Goal: Find specific page/section: Find specific page/section

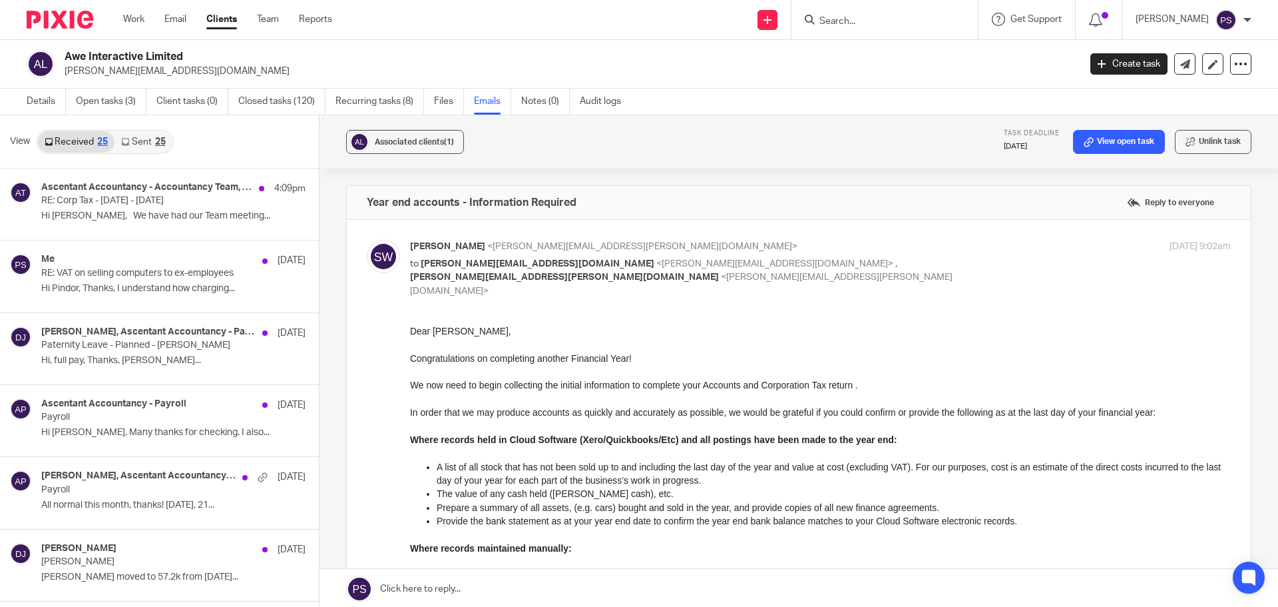
scroll to position [2, 0]
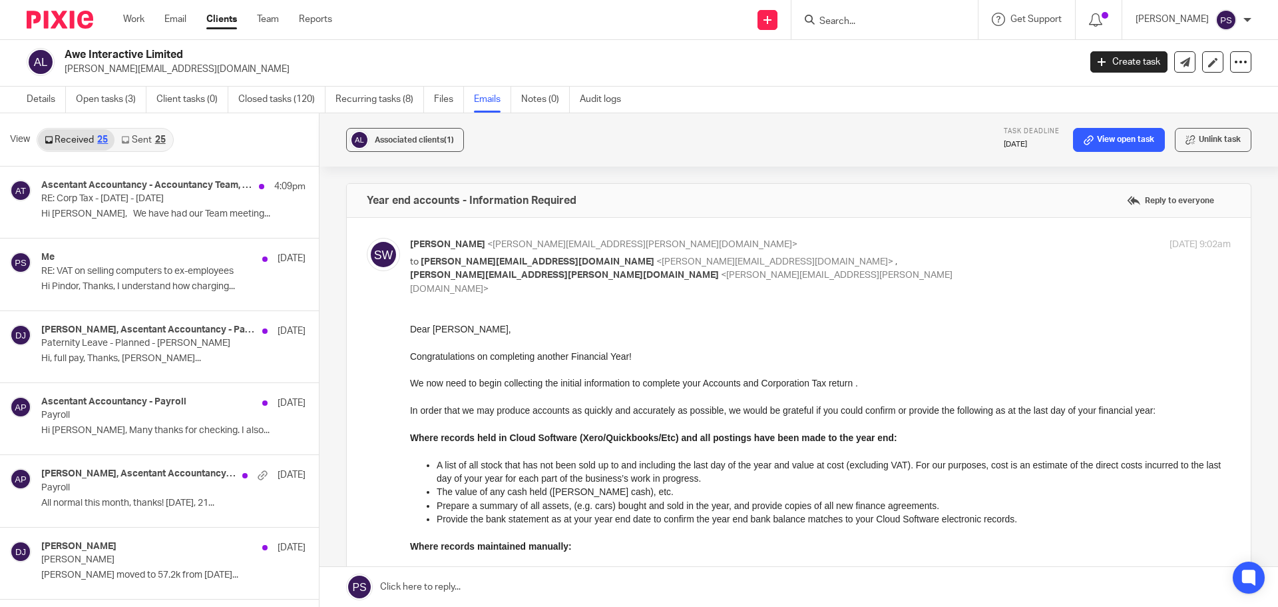
click at [863, 23] on input "Search" at bounding box center [878, 22] width 120 height 12
paste input "D&S Contracting"
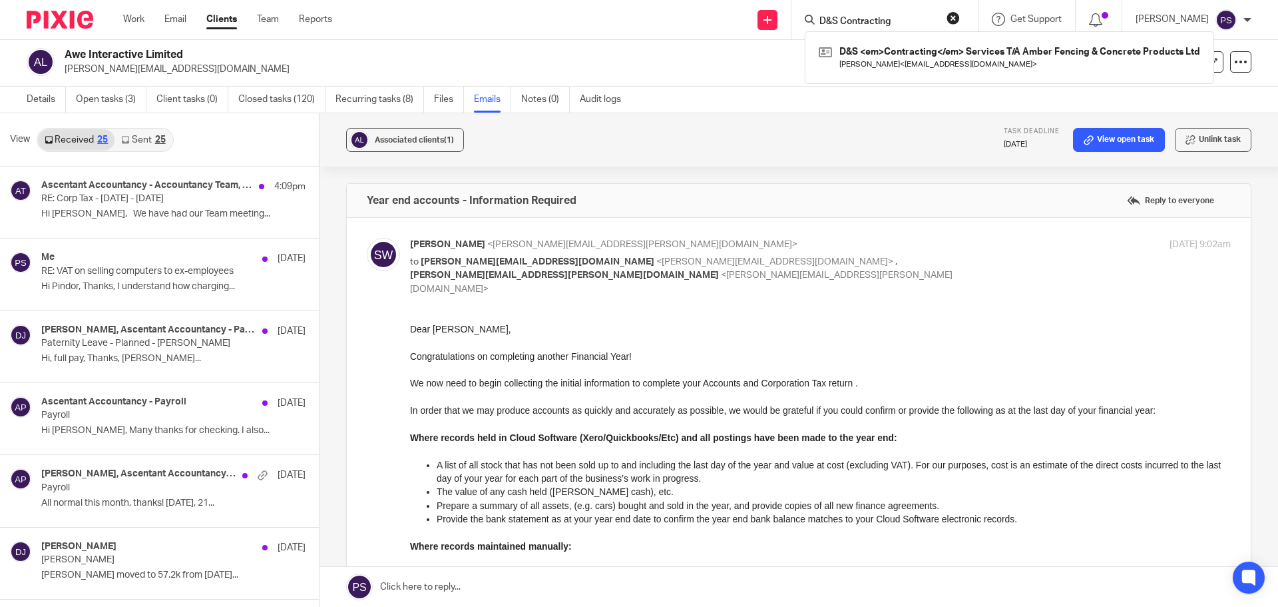
type input "D&S Contracting"
click button "submit" at bounding box center [0, 0] width 0 height 0
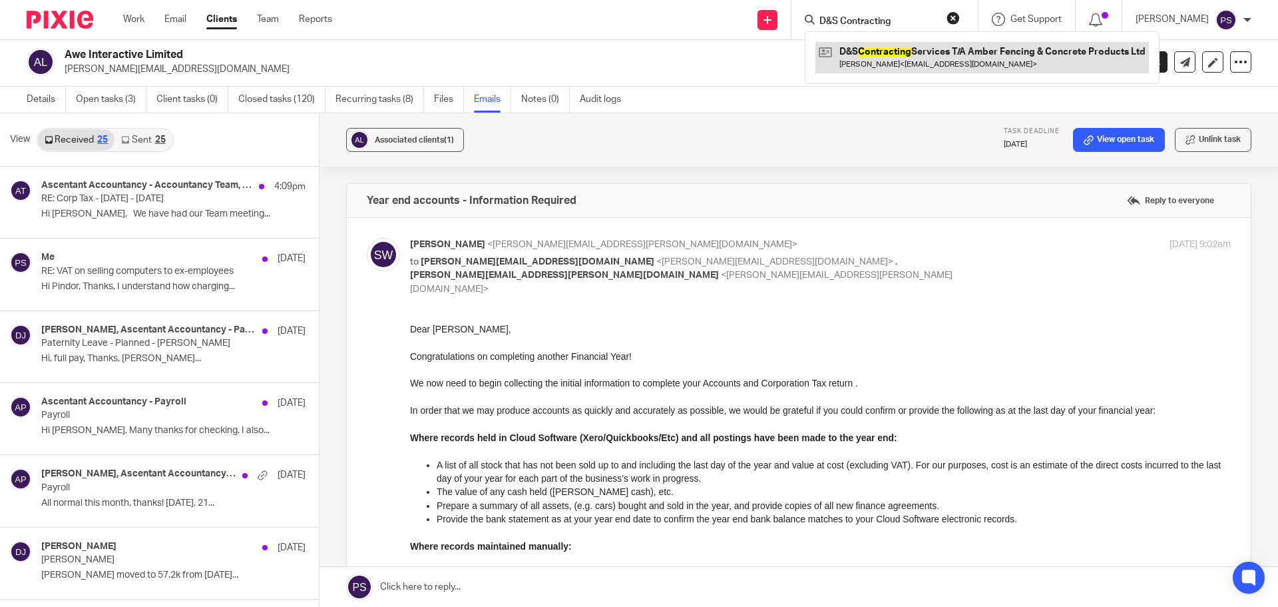
click at [891, 55] on link at bounding box center [983, 57] width 334 height 31
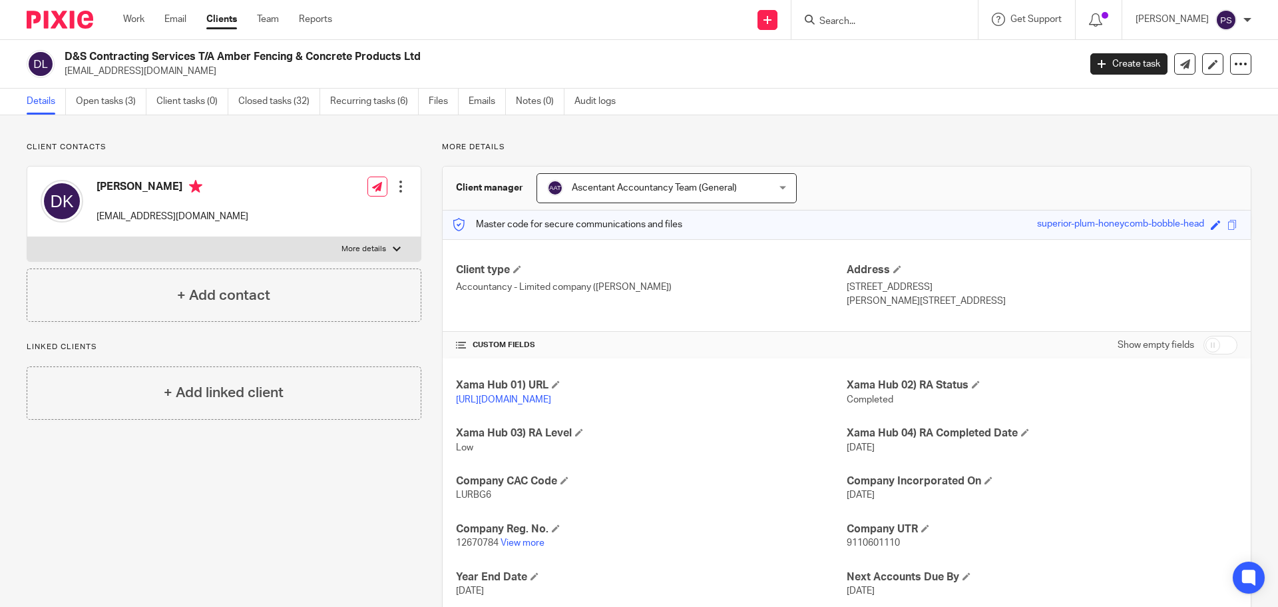
click at [79, 57] on h2 "D&S Contracting Services T/A Amber Fencing & Concrete Products Ltd" at bounding box center [467, 57] width 805 height 14
drag, startPoint x: 64, startPoint y: 55, endPoint x: 432, endPoint y: 58, distance: 368.2
click at [432, 58] on div "D&S Contracting Services T/A Amber Fencing & Concrete Products Ltd dskjj060913@…" at bounding box center [549, 64] width 1044 height 28
copy h2 "D&S Contracting Services T/A Amber Fencing & Concrete Products Ltd"
click at [1228, 25] on img at bounding box center [1226, 19] width 21 height 21
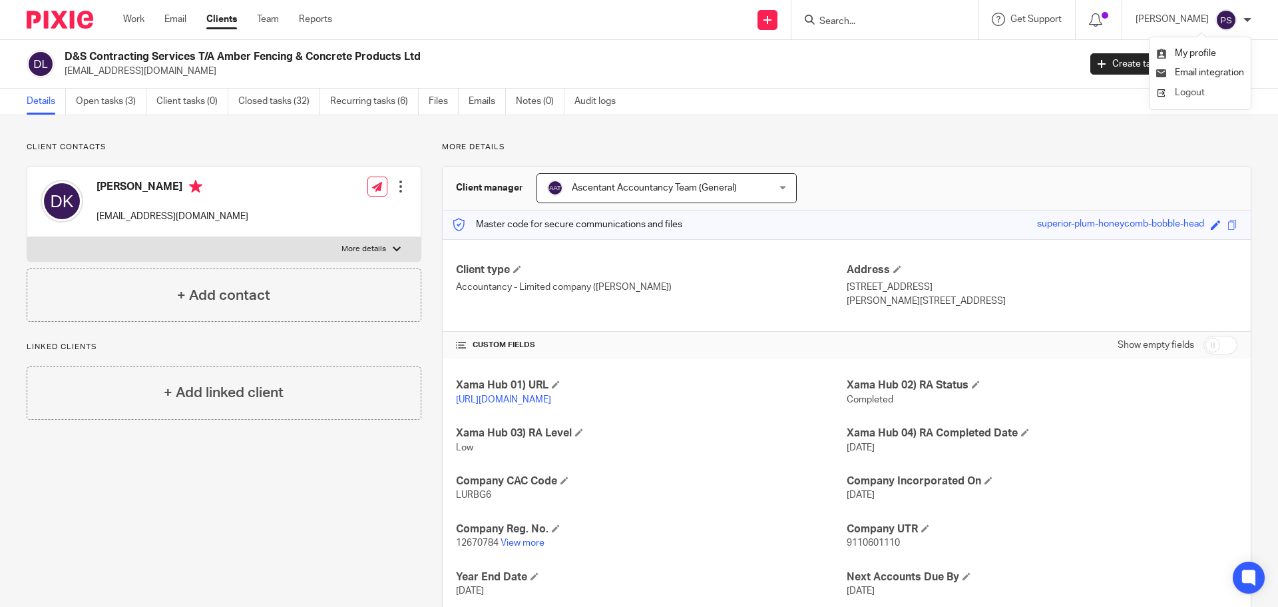
click at [1204, 89] on span "Logout" at bounding box center [1190, 92] width 30 height 9
